Goal: Browse casually

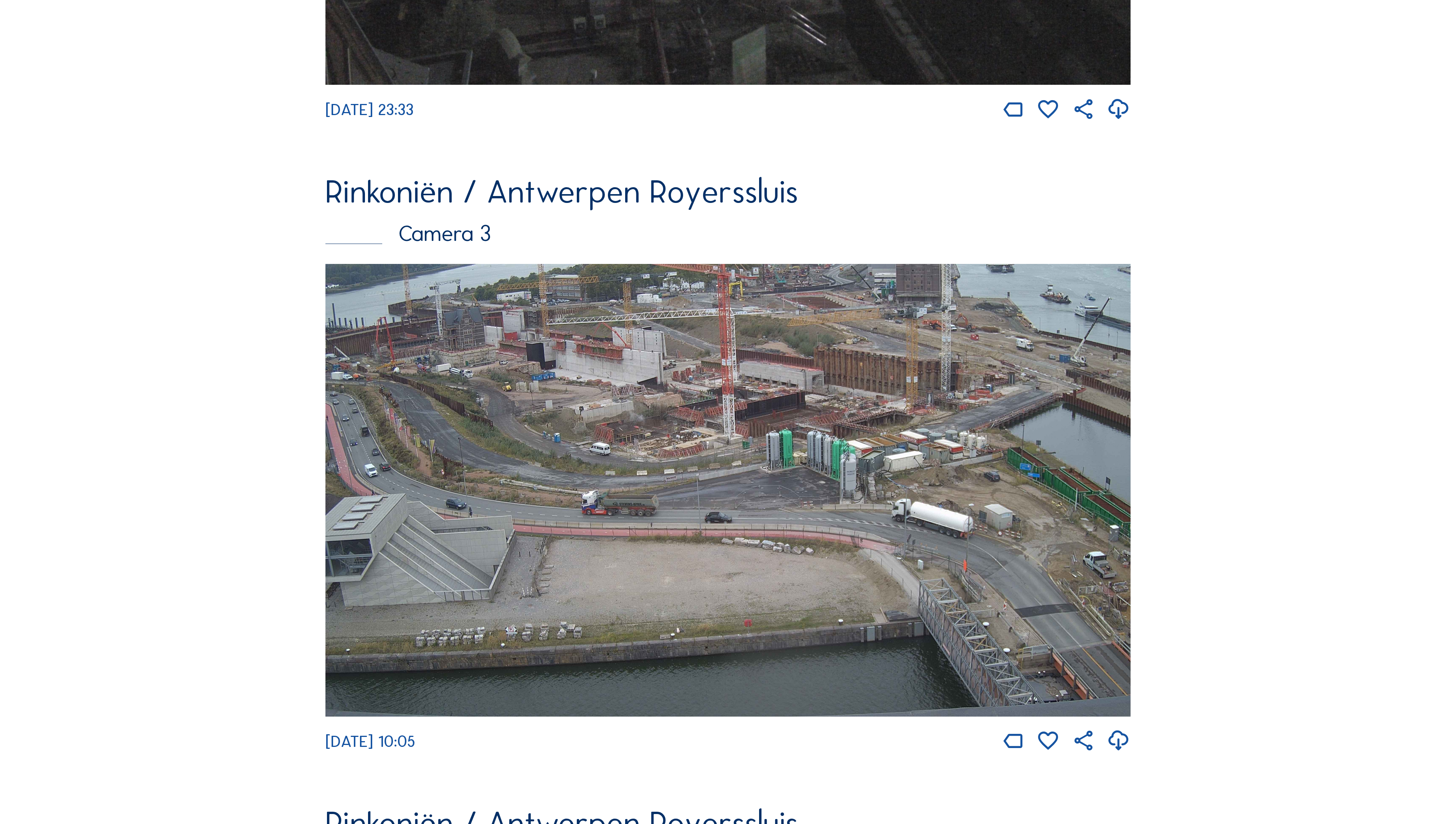
scroll to position [2020, 0]
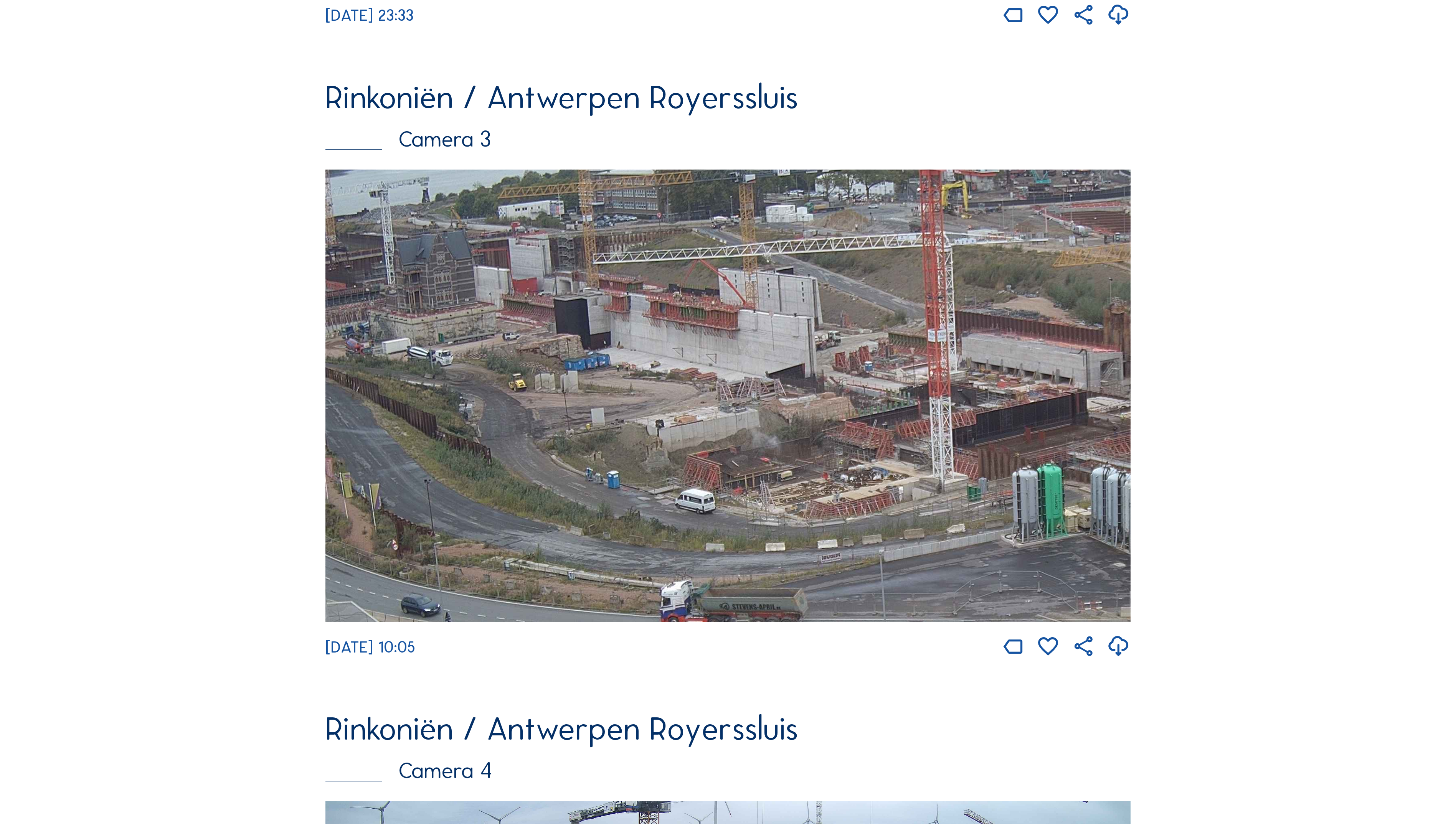
drag, startPoint x: 679, startPoint y: 365, endPoint x: 652, endPoint y: 346, distance: 33.0
click at [678, 404] on img at bounding box center [728, 396] width 805 height 453
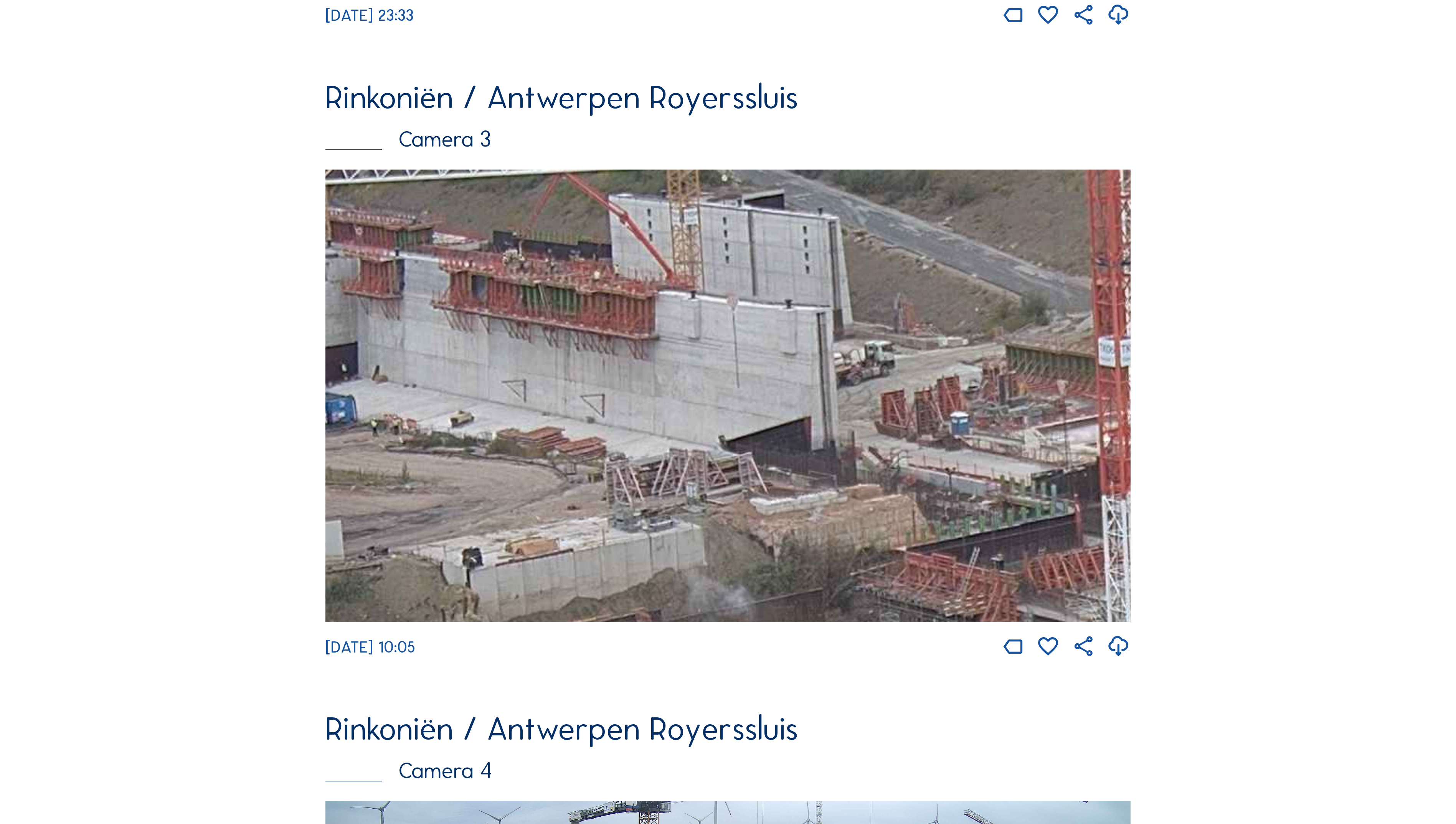
drag, startPoint x: 924, startPoint y: 453, endPoint x: 1272, endPoint y: 305, distance: 378.2
click at [1285, 303] on div "Camera's Timelapses Mijn C-Site Feed Fotoshow Kaart Zoeken Volledig scherm Rink…" at bounding box center [728, 23] width 1456 height 4087
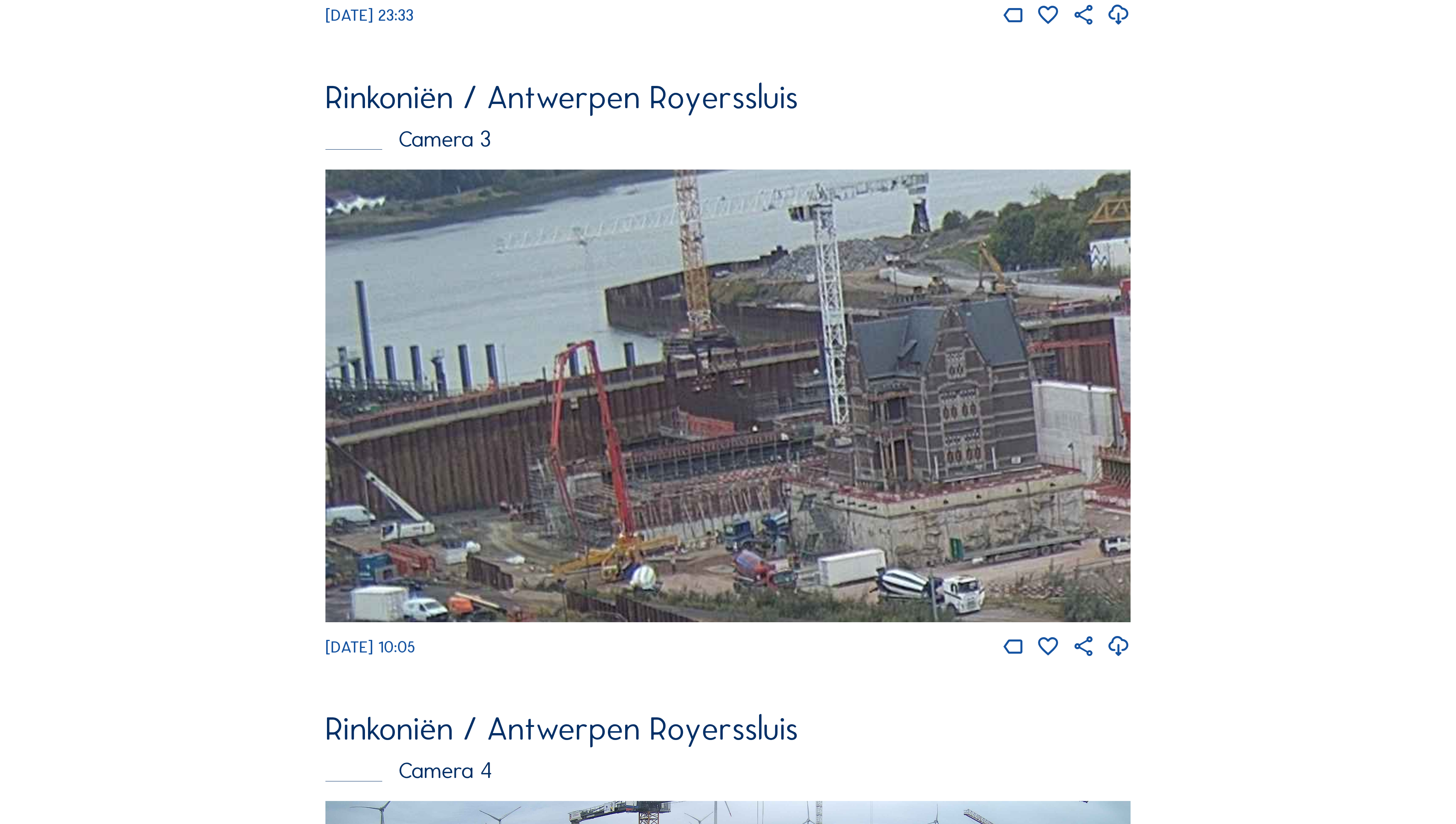
drag, startPoint x: 682, startPoint y: 344, endPoint x: 1038, endPoint y: 497, distance: 387.5
click at [1119, 519] on img at bounding box center [728, 396] width 805 height 453
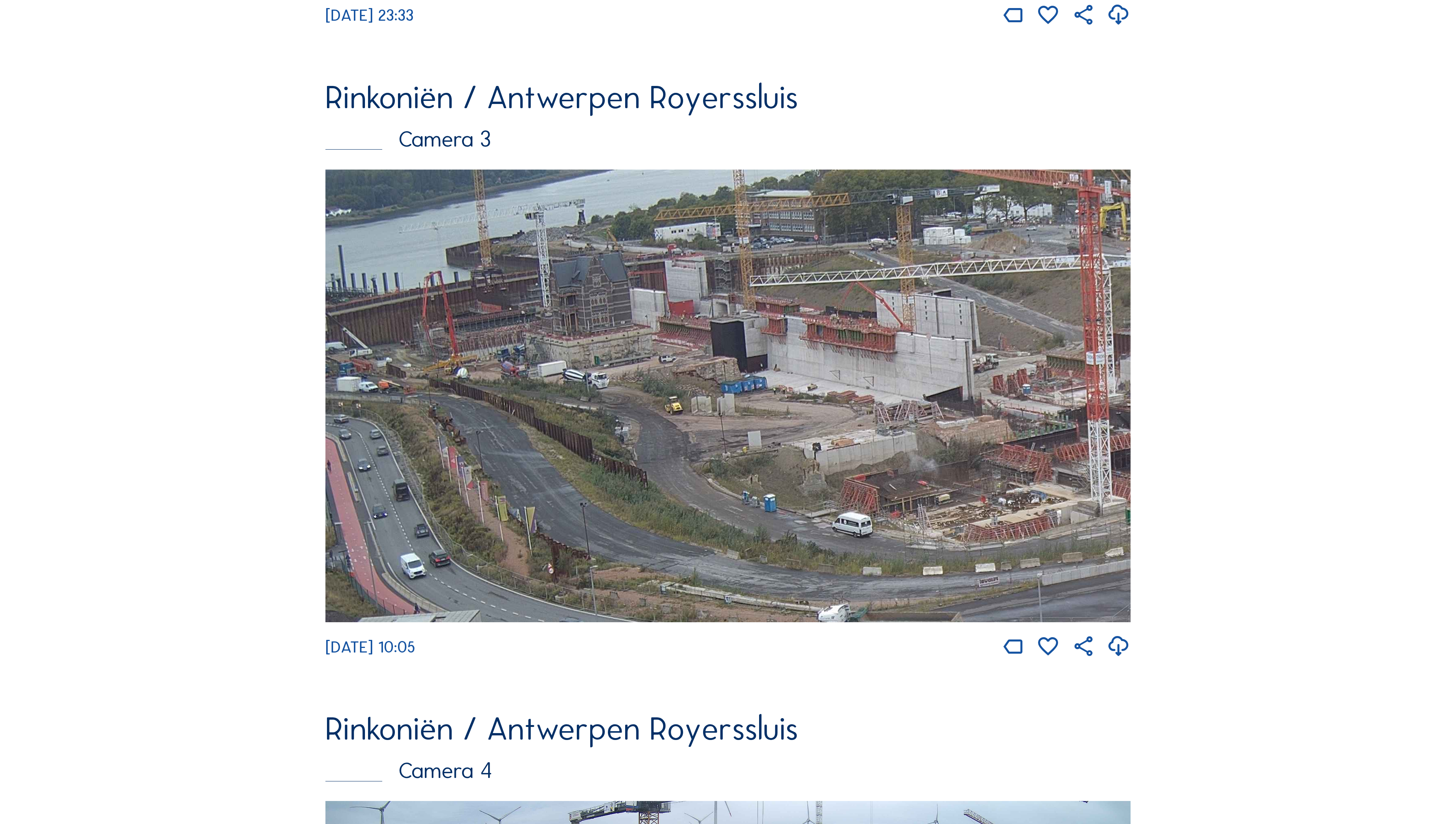
drag, startPoint x: 643, startPoint y: 461, endPoint x: 671, endPoint y: 463, distance: 28.1
click at [671, 463] on img at bounding box center [728, 396] width 805 height 453
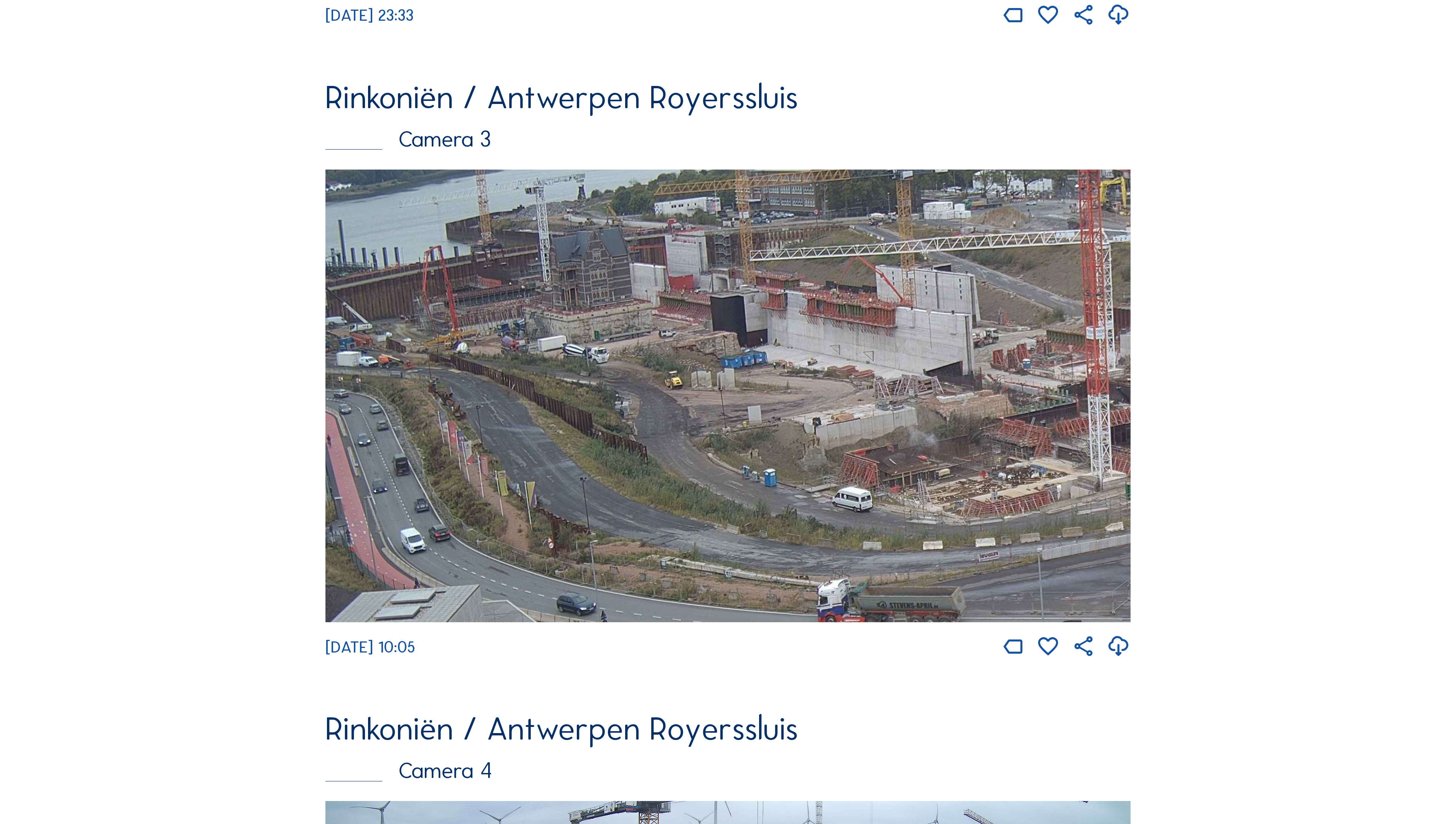
drag, startPoint x: 899, startPoint y: 472, endPoint x: 955, endPoint y: 455, distance: 58.5
click at [955, 455] on img at bounding box center [728, 396] width 805 height 453
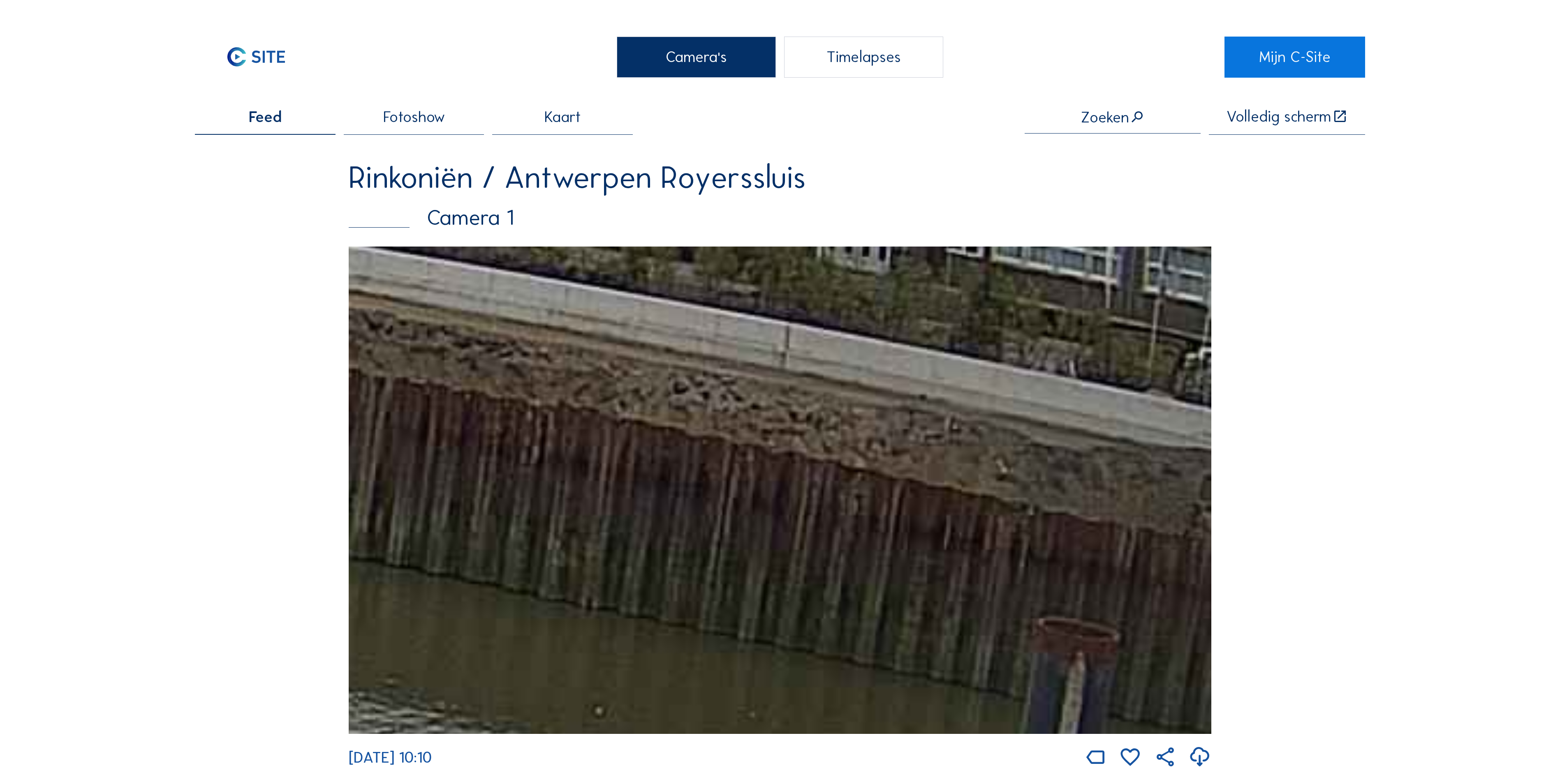
scroll to position [664, 0]
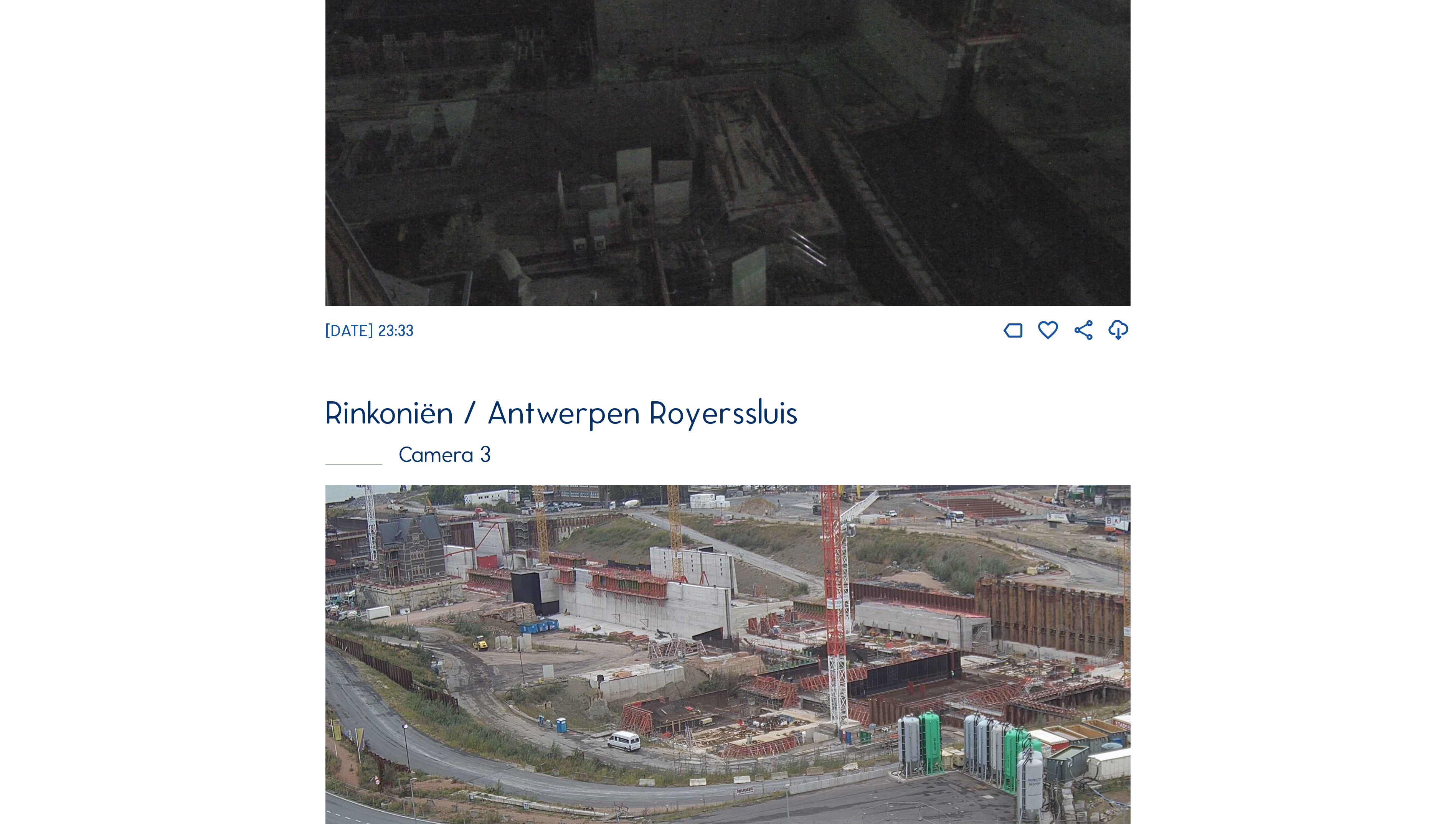
scroll to position [1790, 0]
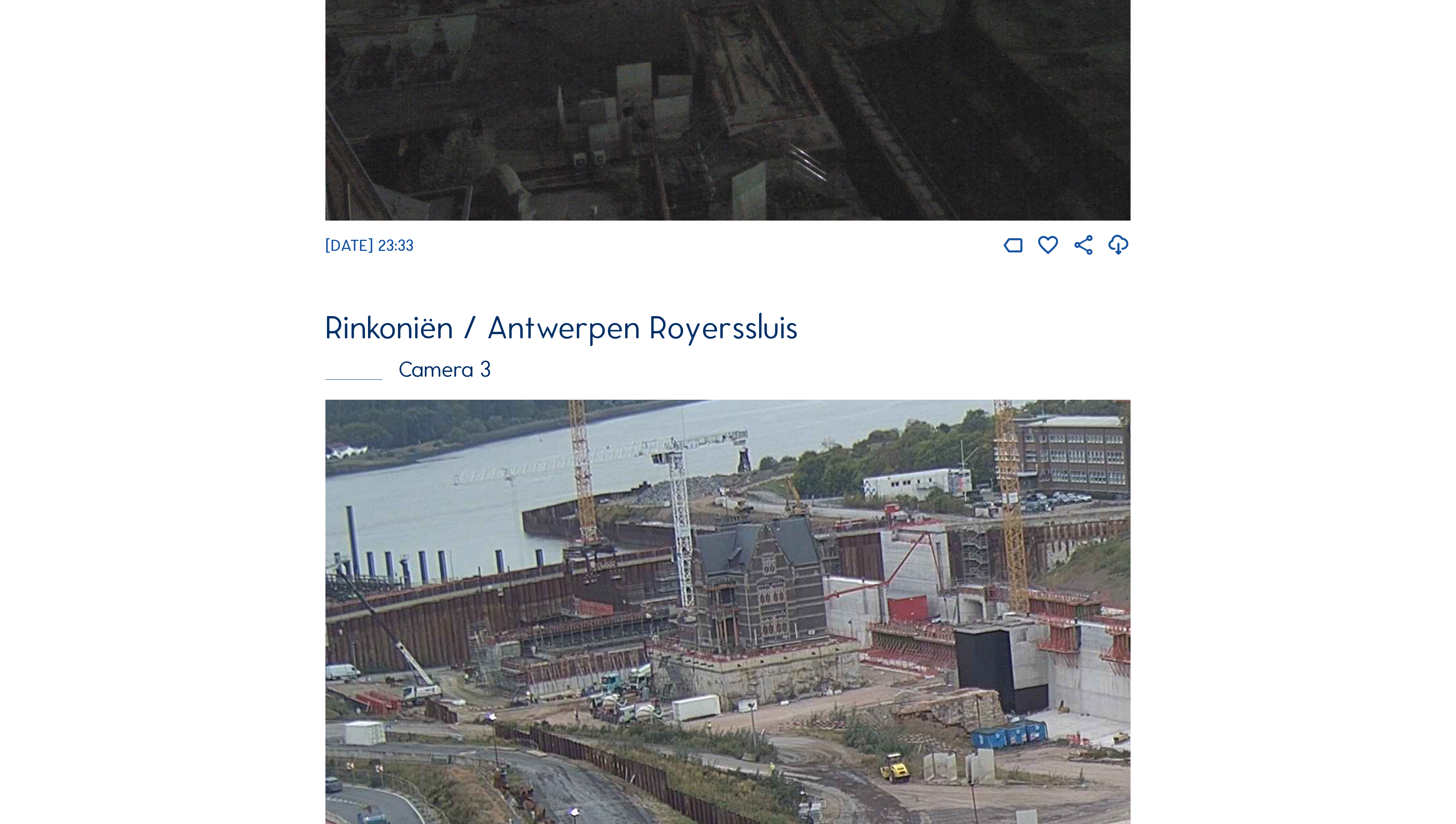
drag, startPoint x: 783, startPoint y: 527, endPoint x: 807, endPoint y: 621, distance: 97.0
click at [1276, 633] on div "Camera's Timelapses Mijn C-Site Feed Fotoshow Kaart Zoeken Volledig scherm Rink…" at bounding box center [728, 253] width 1456 height 4087
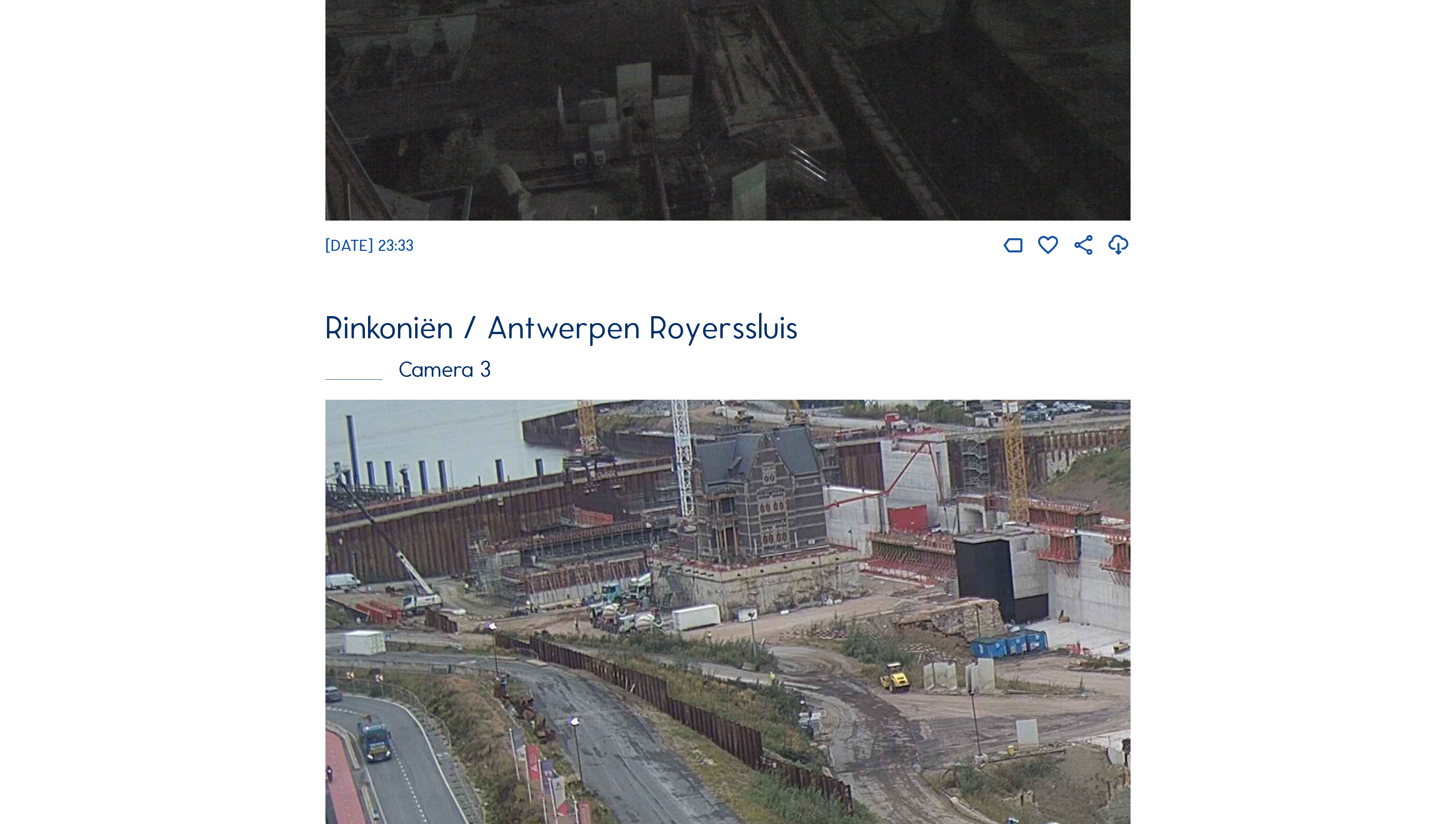
drag, startPoint x: 787, startPoint y: 519, endPoint x: 830, endPoint y: 516, distance: 43.1
click at [832, 513] on img at bounding box center [728, 626] width 805 height 453
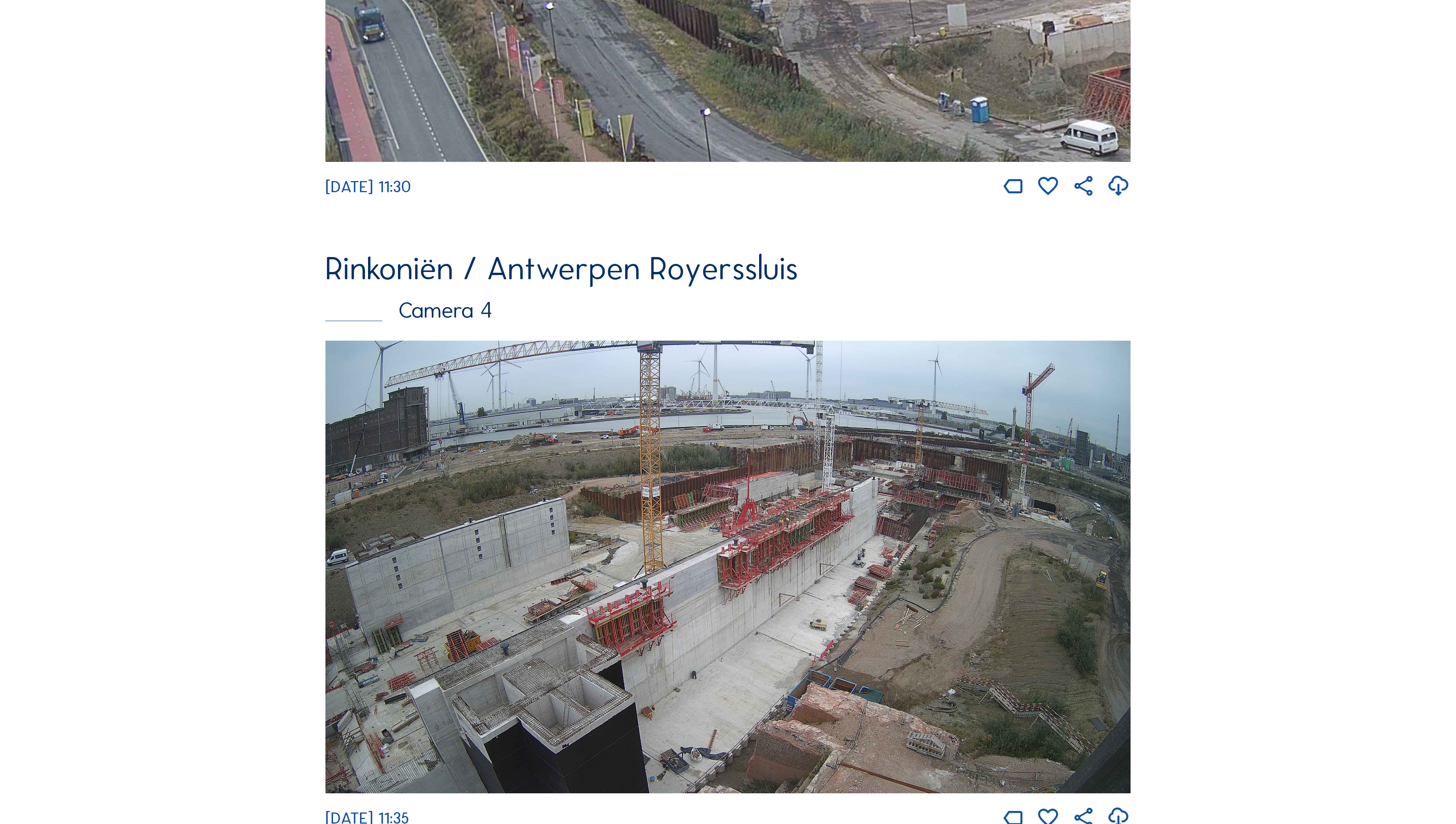
scroll to position [2635, 0]
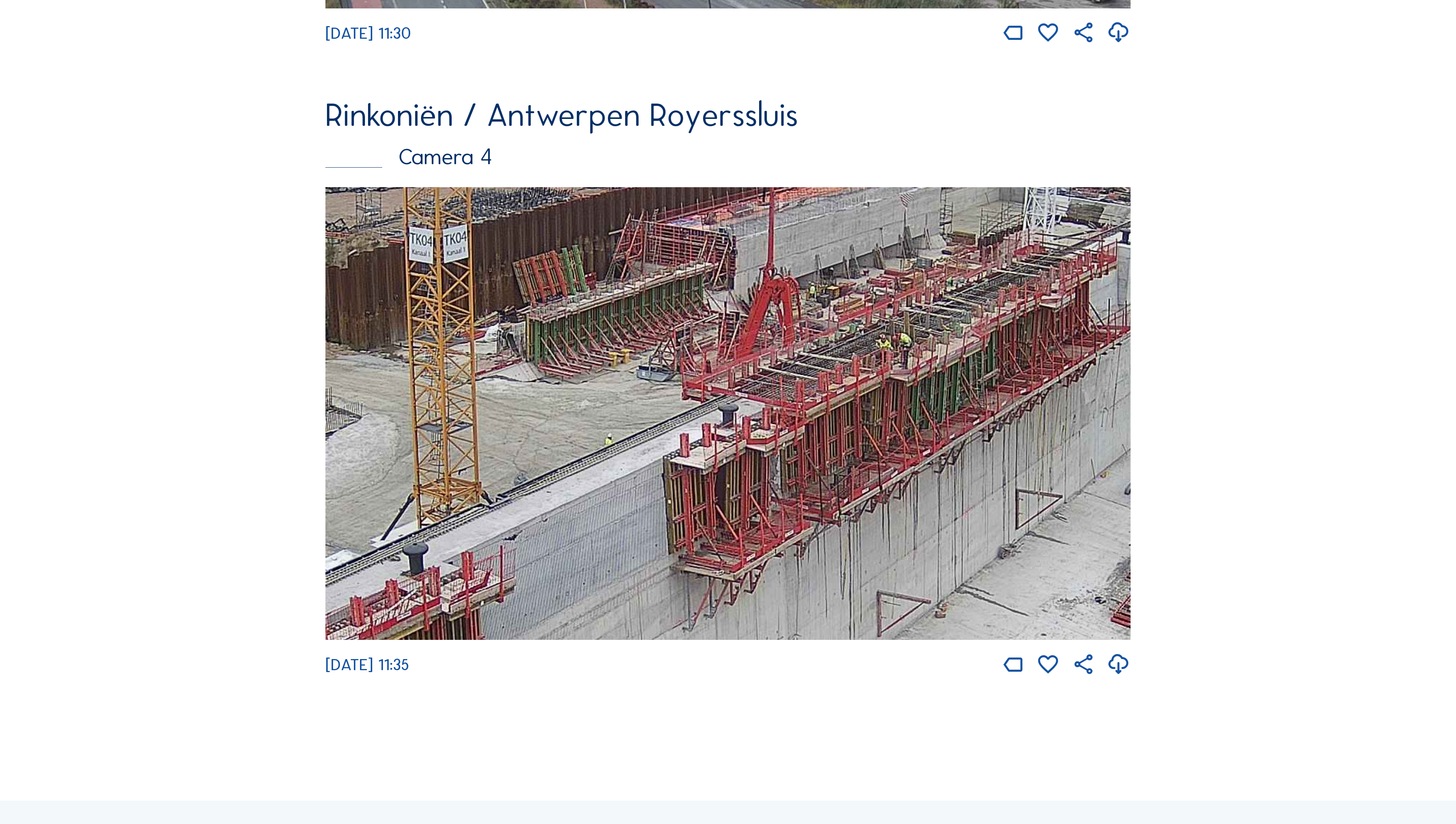
drag, startPoint x: 599, startPoint y: 426, endPoint x: 660, endPoint y: 428, distance: 61.0
click at [660, 428] on img at bounding box center [728, 413] width 805 height 453
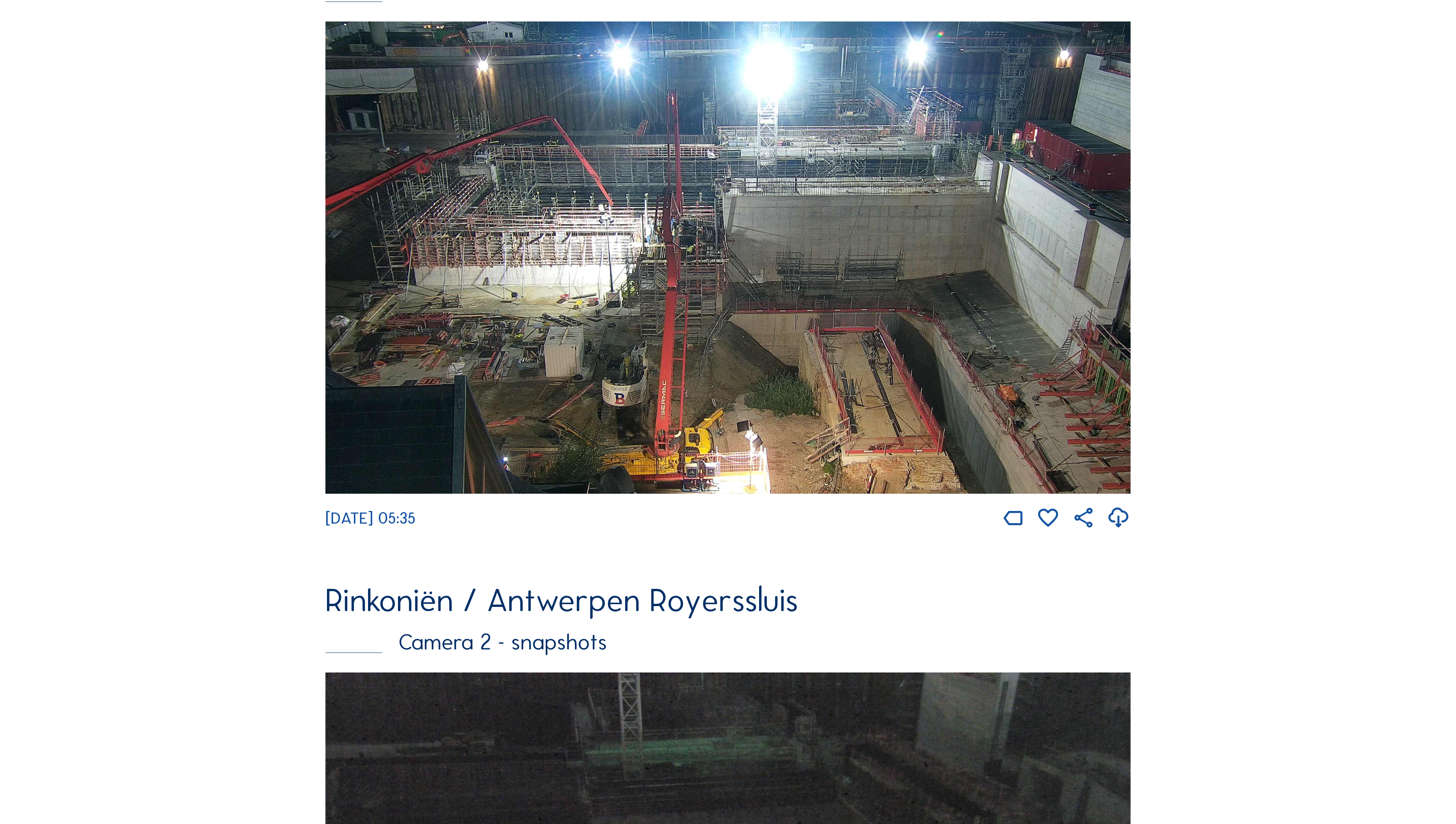
scroll to position [870, 0]
